Goal: Transaction & Acquisition: Purchase product/service

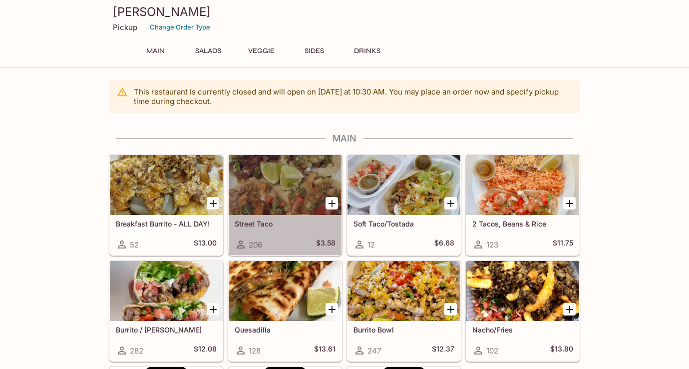
click at [270, 197] on div at bounding box center [285, 185] width 113 height 60
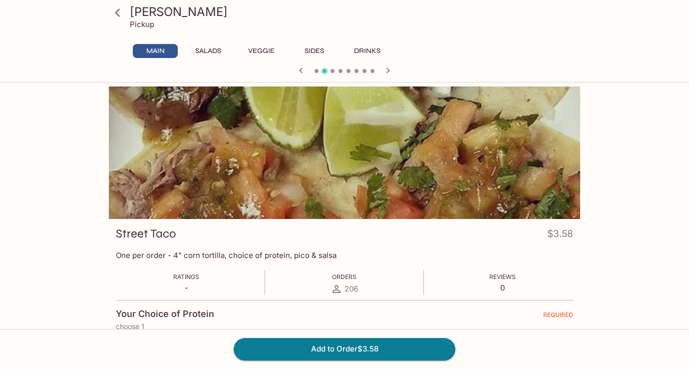
click at [317, 51] on button "Sides" at bounding box center [314, 51] width 45 height 14
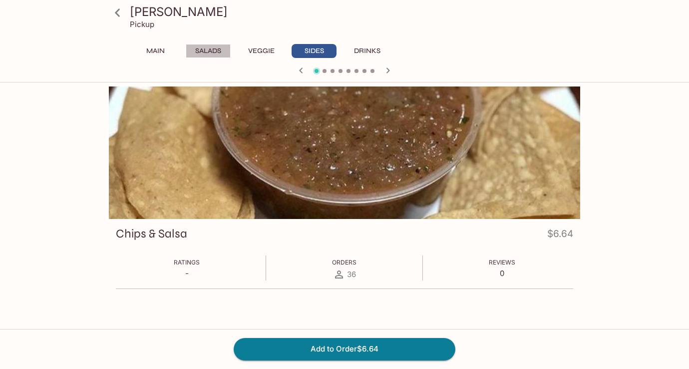
click at [211, 48] on button "Salads" at bounding box center [208, 51] width 45 height 14
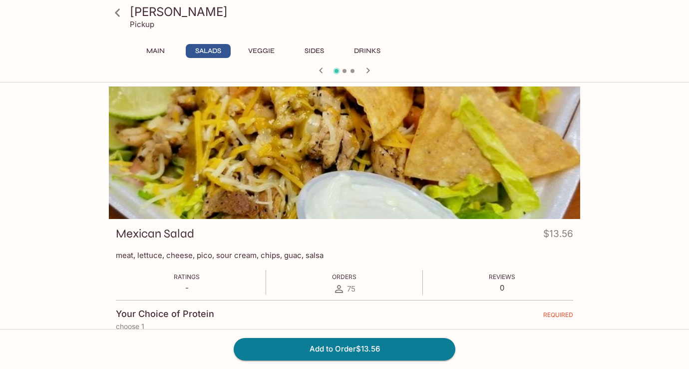
click at [151, 50] on button "Main" at bounding box center [155, 51] width 45 height 14
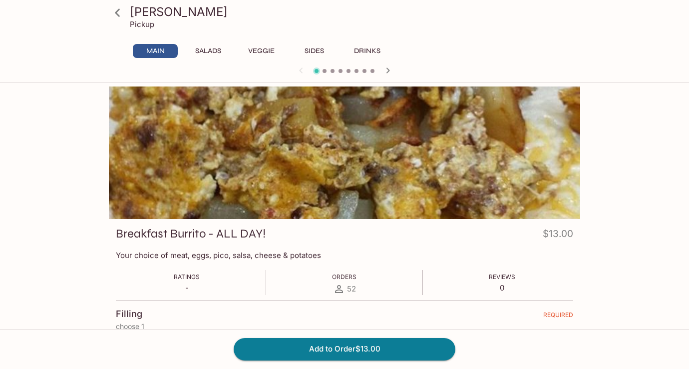
click at [117, 9] on icon at bounding box center [117, 12] width 17 height 17
